Goal: Task Accomplishment & Management: Manage account settings

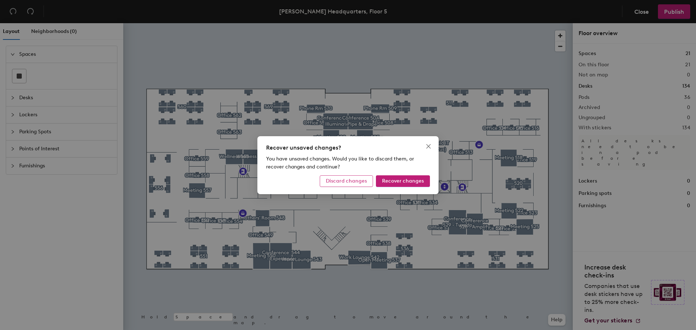
click at [357, 181] on span "Discard changes" at bounding box center [346, 181] width 41 height 6
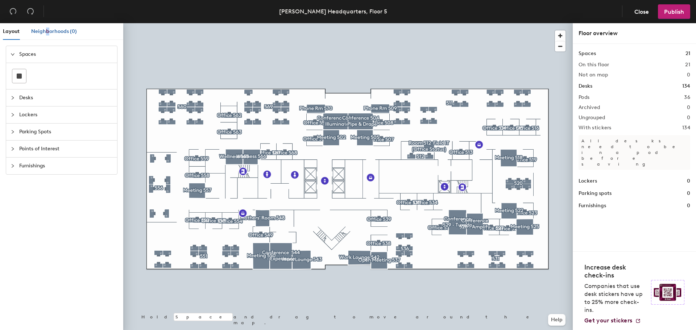
click at [48, 32] on span "Neighborhoods (0)" at bounding box center [54, 31] width 46 height 6
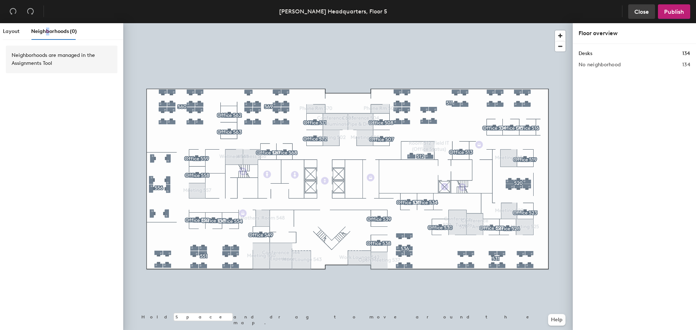
click at [641, 12] on span "Close" at bounding box center [642, 11] width 15 height 7
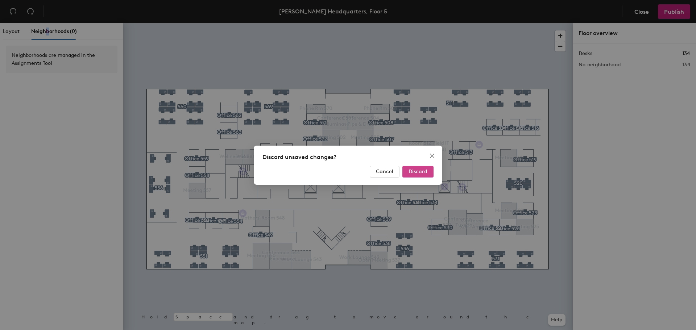
click at [414, 173] on span "Discard" at bounding box center [418, 172] width 19 height 6
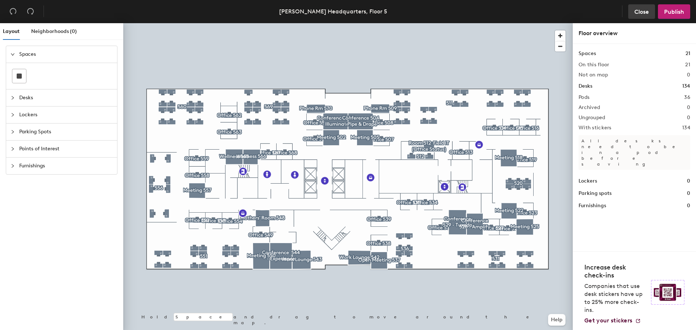
click at [642, 11] on span "Close" at bounding box center [642, 11] width 15 height 7
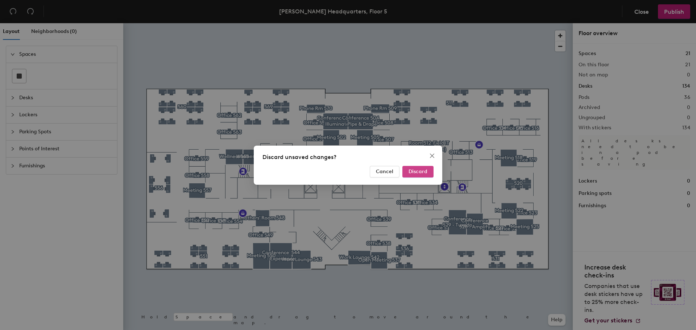
click at [419, 172] on span "Discard" at bounding box center [418, 172] width 19 height 6
